Goal: Task Accomplishment & Management: Manage account settings

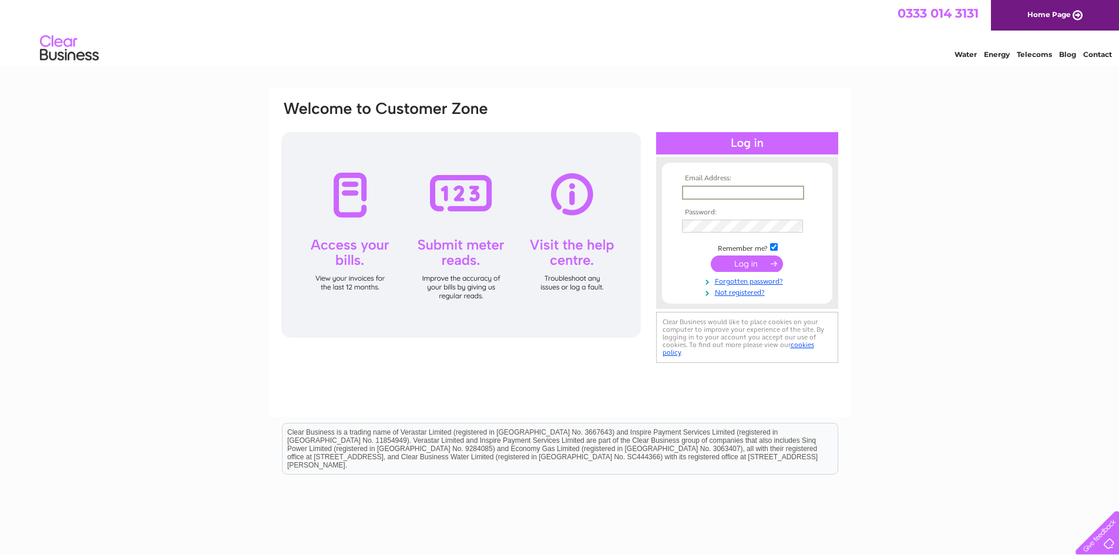
click at [702, 194] on input "text" at bounding box center [743, 193] width 122 height 14
type input "Admin@Peoplefirstkc.com"
click at [711, 256] on input "submit" at bounding box center [747, 264] width 72 height 16
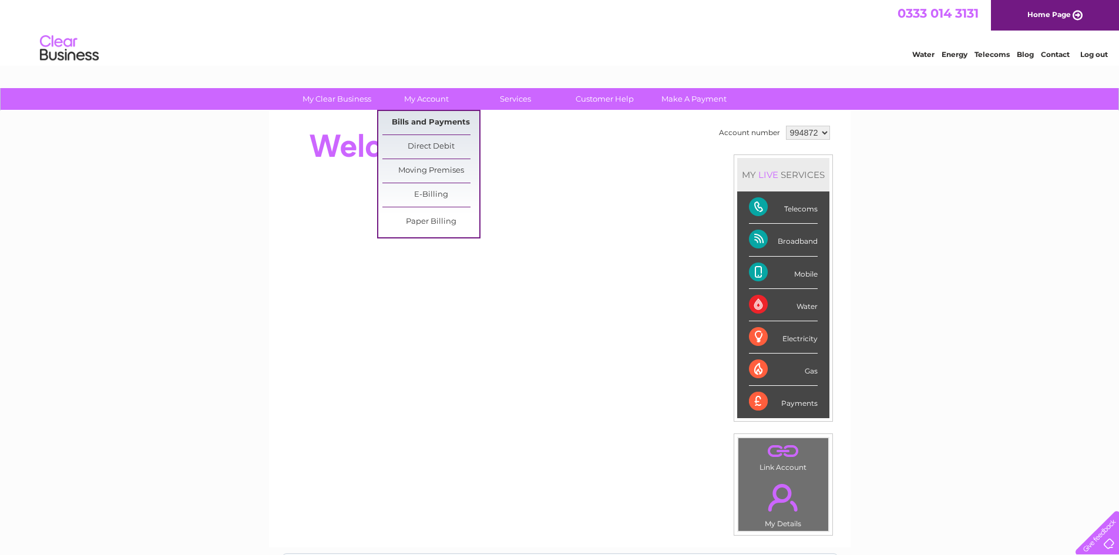
click at [418, 120] on link "Bills and Payments" at bounding box center [430, 122] width 97 height 23
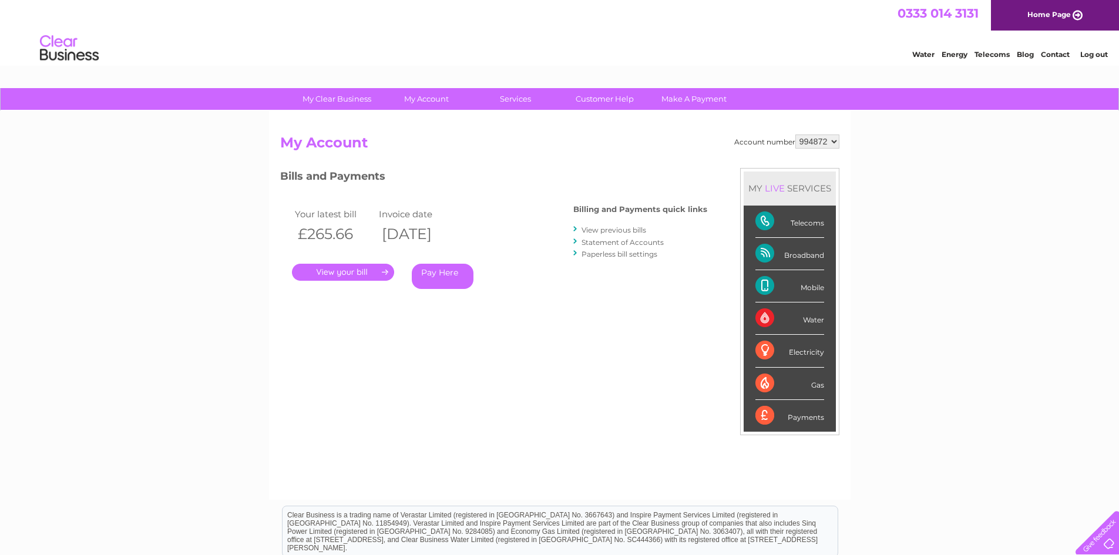
click at [350, 269] on link "." at bounding box center [343, 272] width 102 height 17
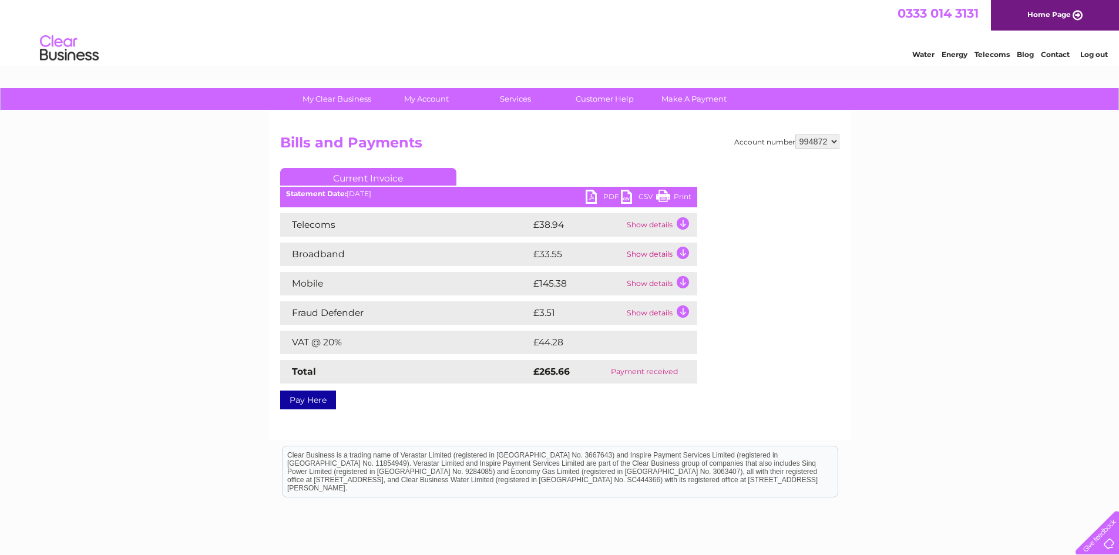
click at [680, 281] on td "Show details" at bounding box center [660, 283] width 73 height 23
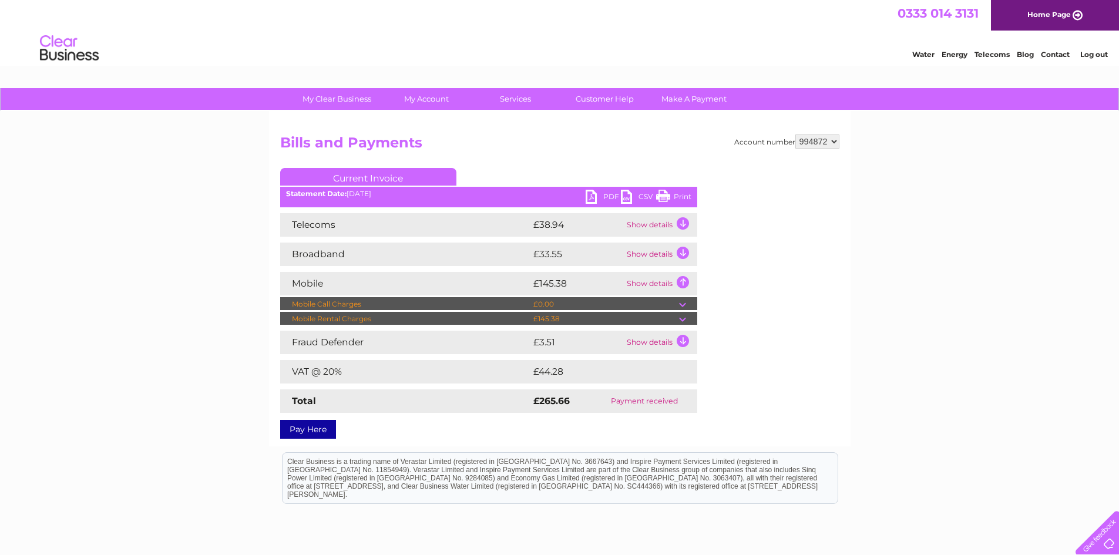
click at [684, 314] on td at bounding box center [688, 319] width 18 height 14
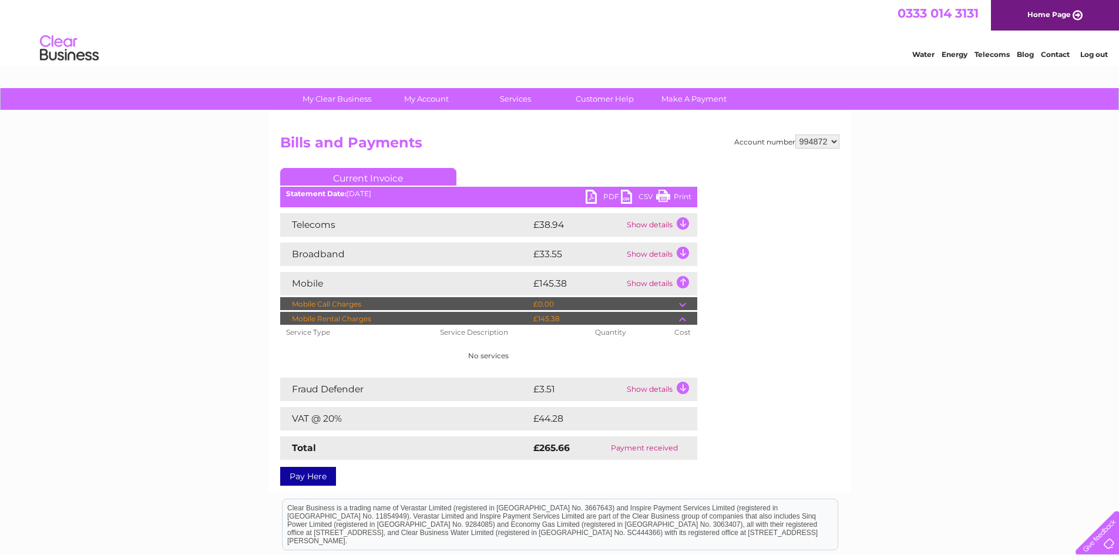
click at [679, 227] on td "Show details" at bounding box center [660, 224] width 73 height 23
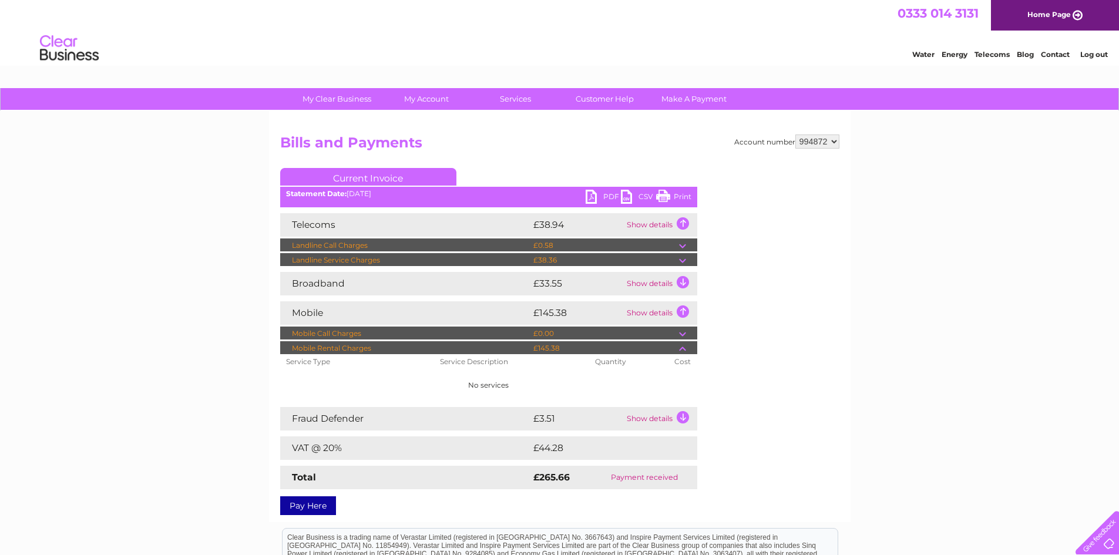
click at [685, 286] on td "Show details" at bounding box center [660, 283] width 73 height 23
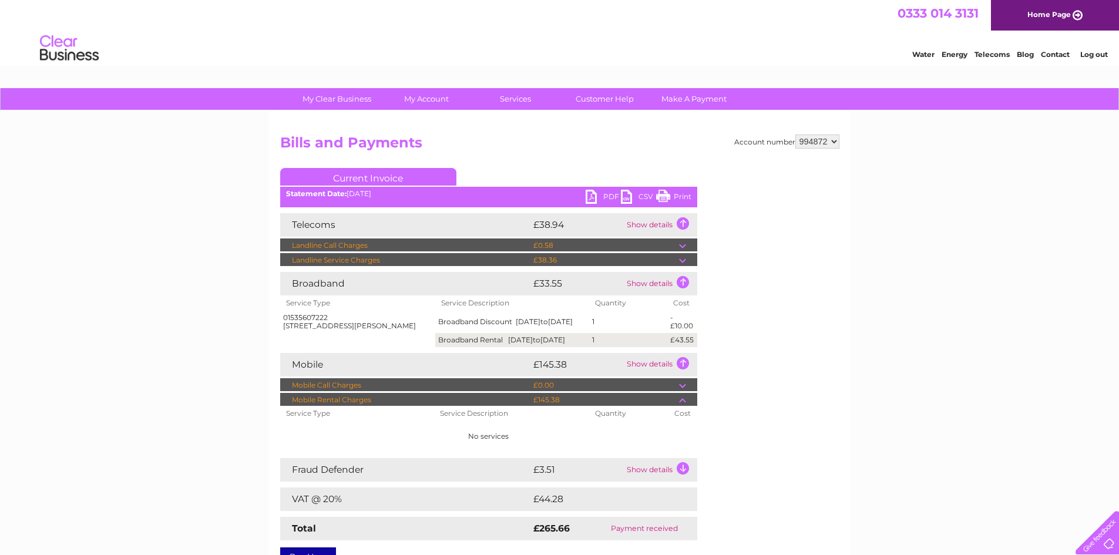
click at [688, 392] on td at bounding box center [688, 385] width 18 height 14
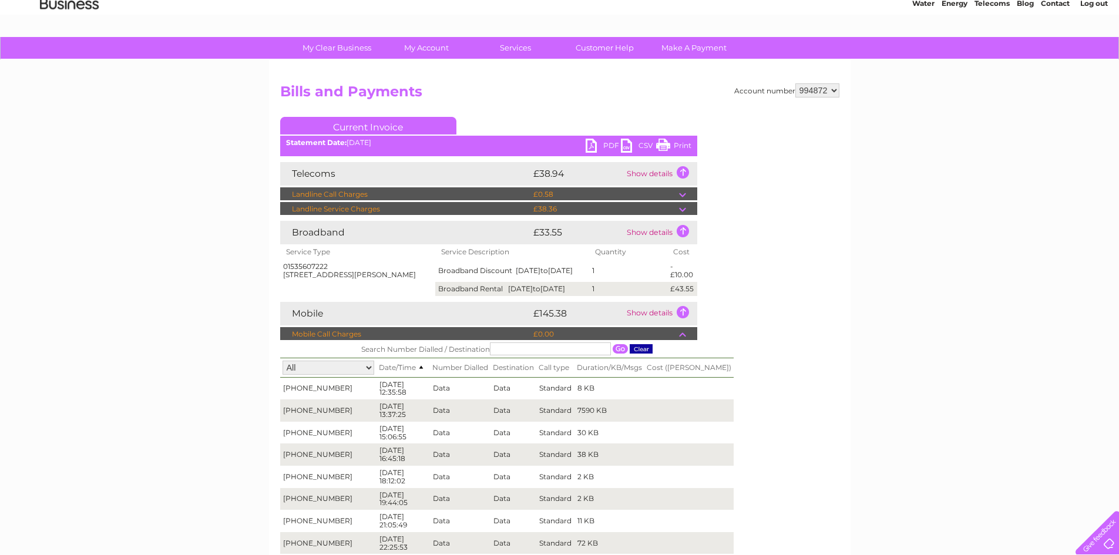
scroll to position [50, 0]
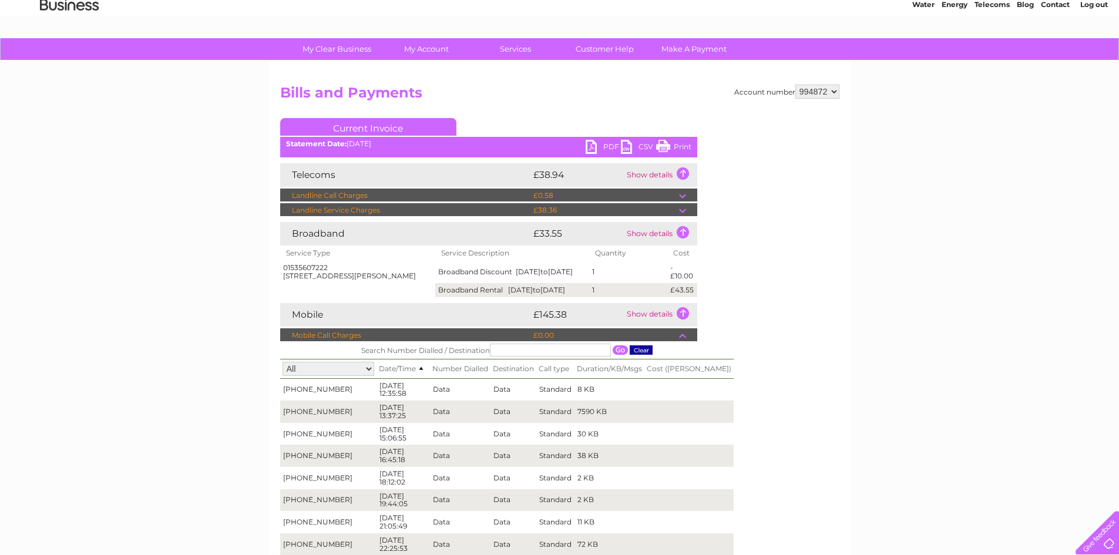
click at [677, 149] on link "Print" at bounding box center [673, 148] width 35 height 17
click at [592, 148] on link "PDF" at bounding box center [603, 148] width 35 height 17
click at [613, 146] on link "PDF" at bounding box center [603, 148] width 35 height 17
